Goal: Transaction & Acquisition: Download file/media

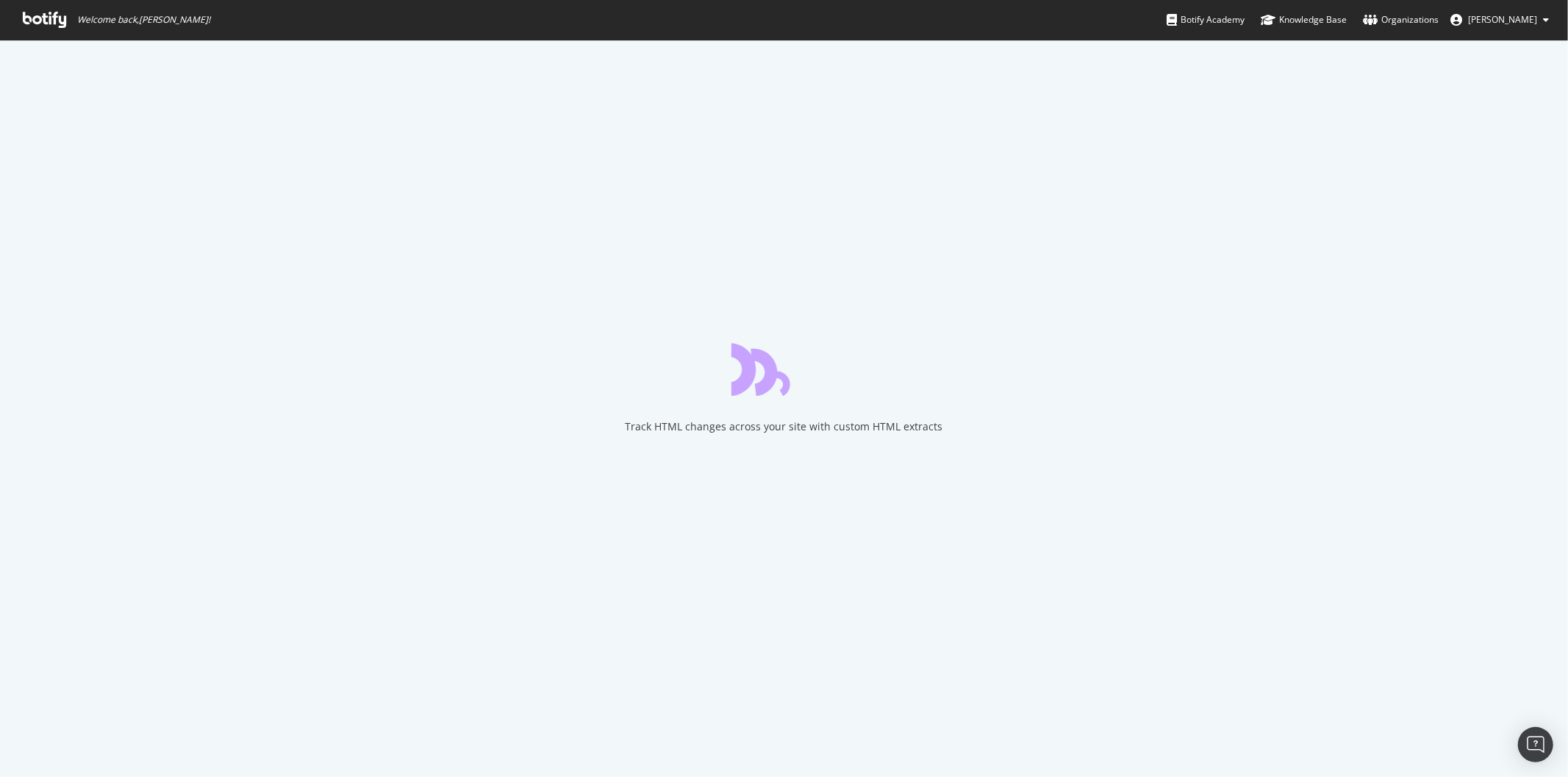
click at [43, 31] on span "Welcome back, [PERSON_NAME] !" at bounding box center [116, 20] width 211 height 40
click at [43, 25] on icon at bounding box center [44, 20] width 44 height 16
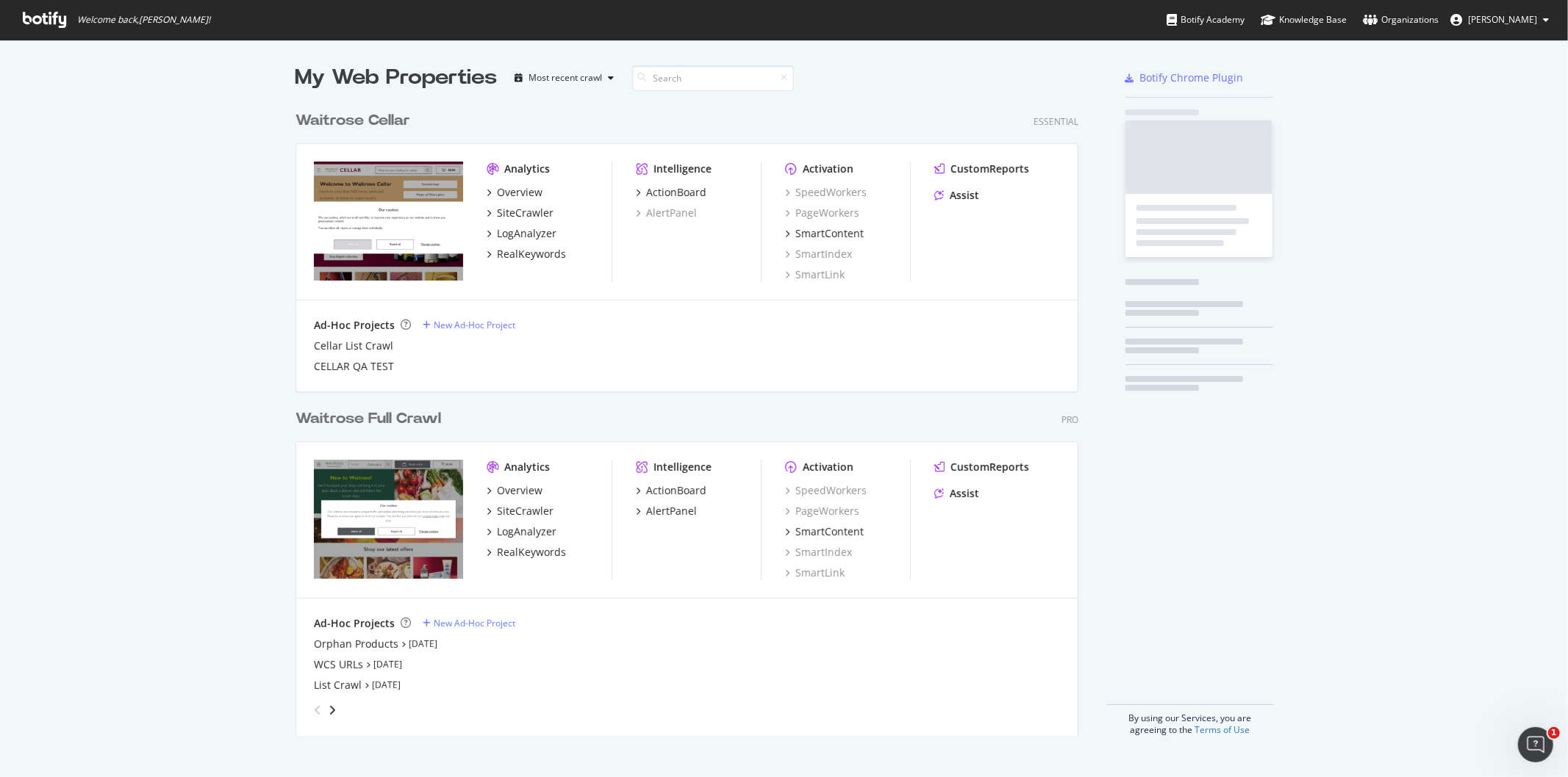
scroll to position [632, 782]
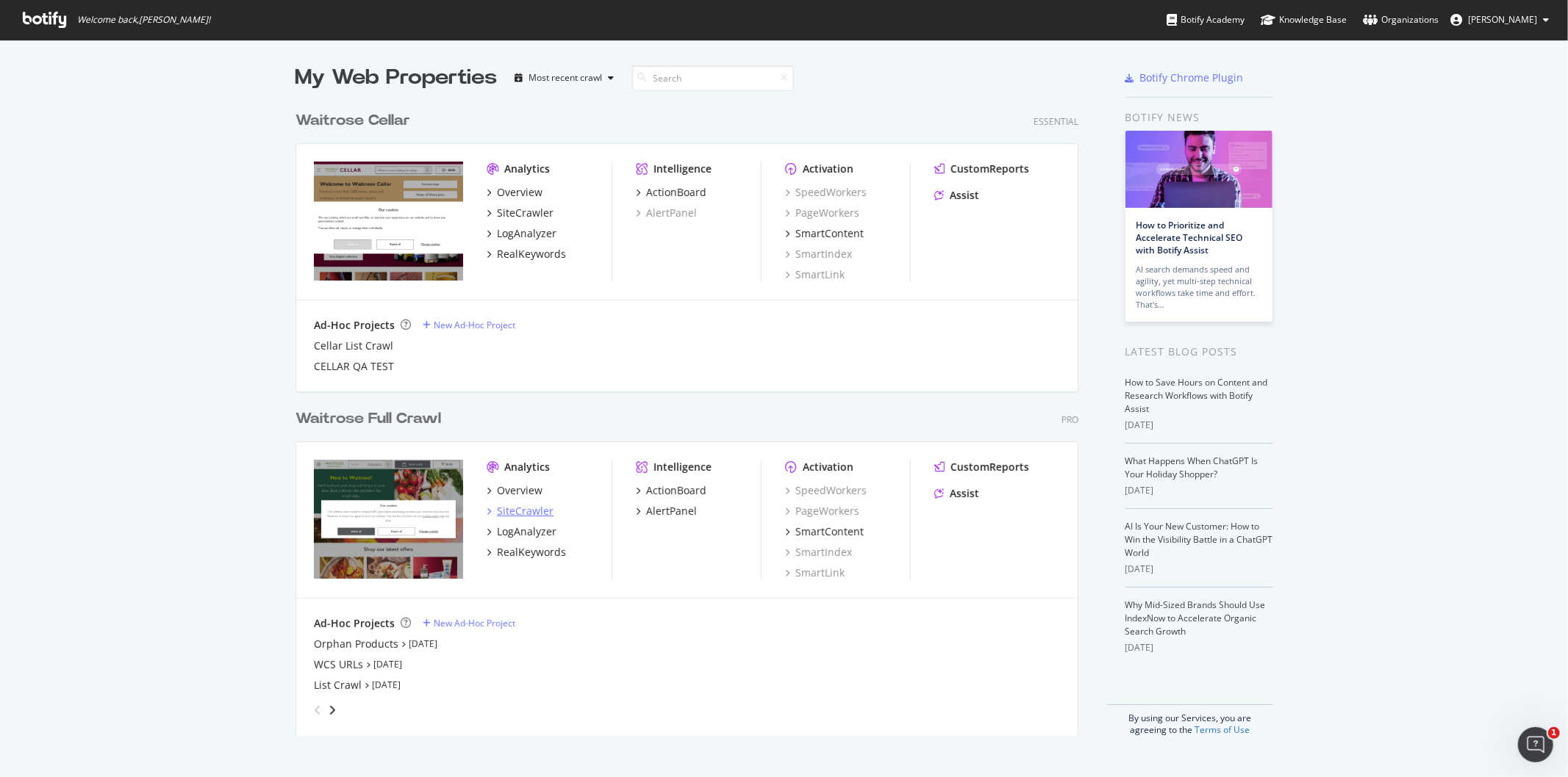
click at [519, 515] on div "SiteCrawler" at bounding box center [525, 512] width 57 height 15
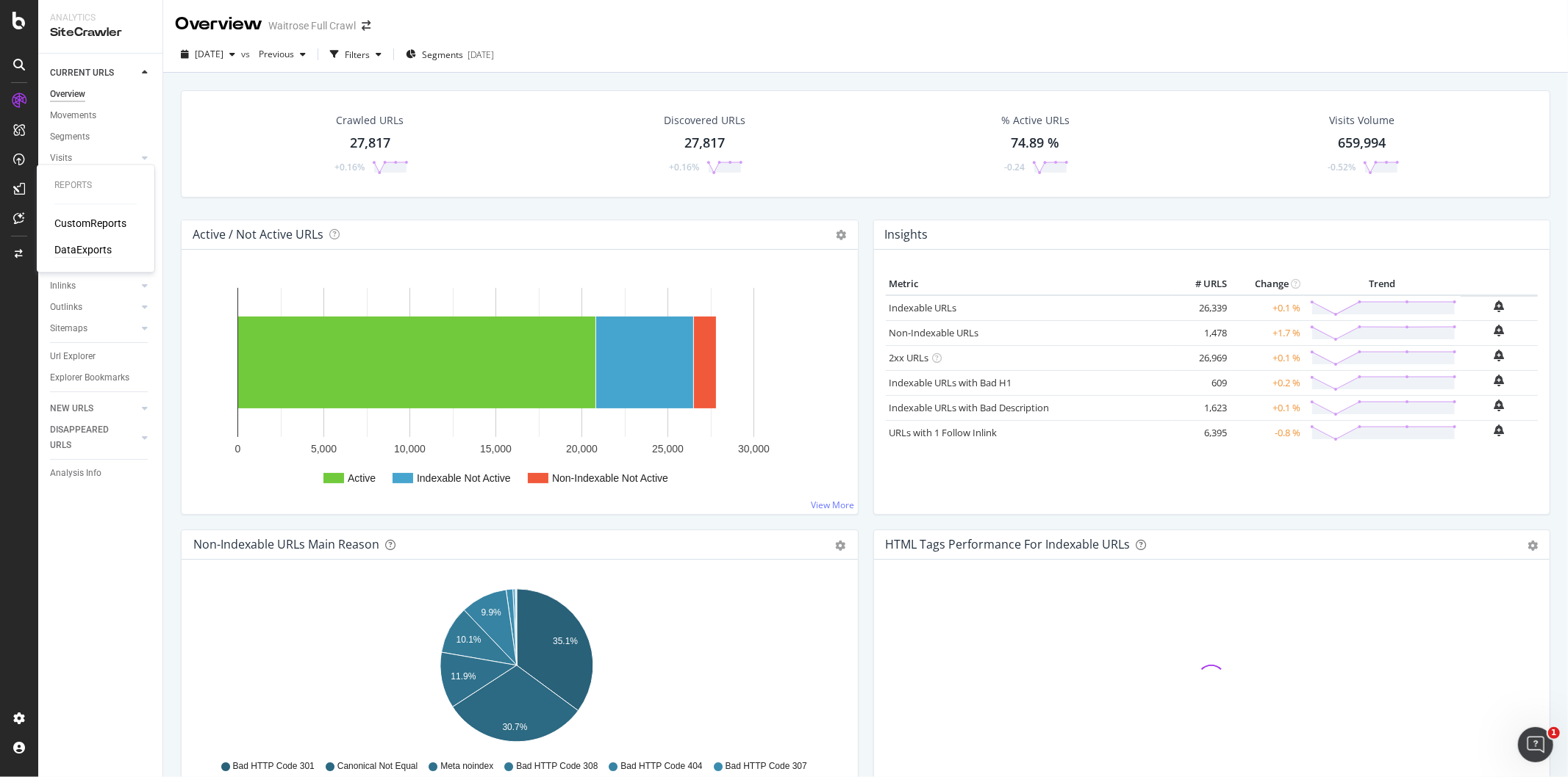
click at [69, 246] on div "DataExports" at bounding box center [83, 250] width 58 height 15
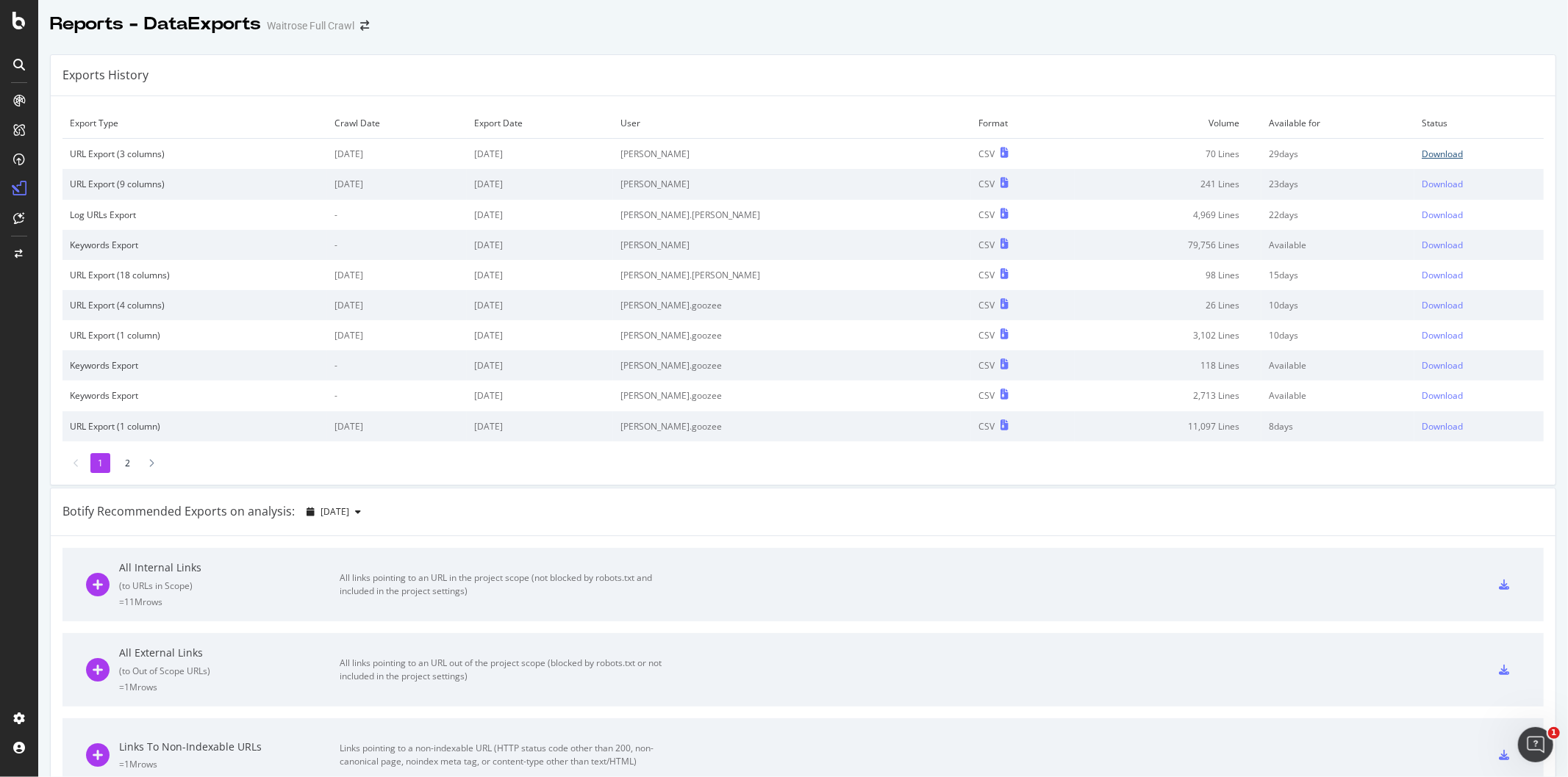
click at [1422, 152] on div "Download" at bounding box center [1442, 154] width 41 height 12
